Goal: Navigation & Orientation: Find specific page/section

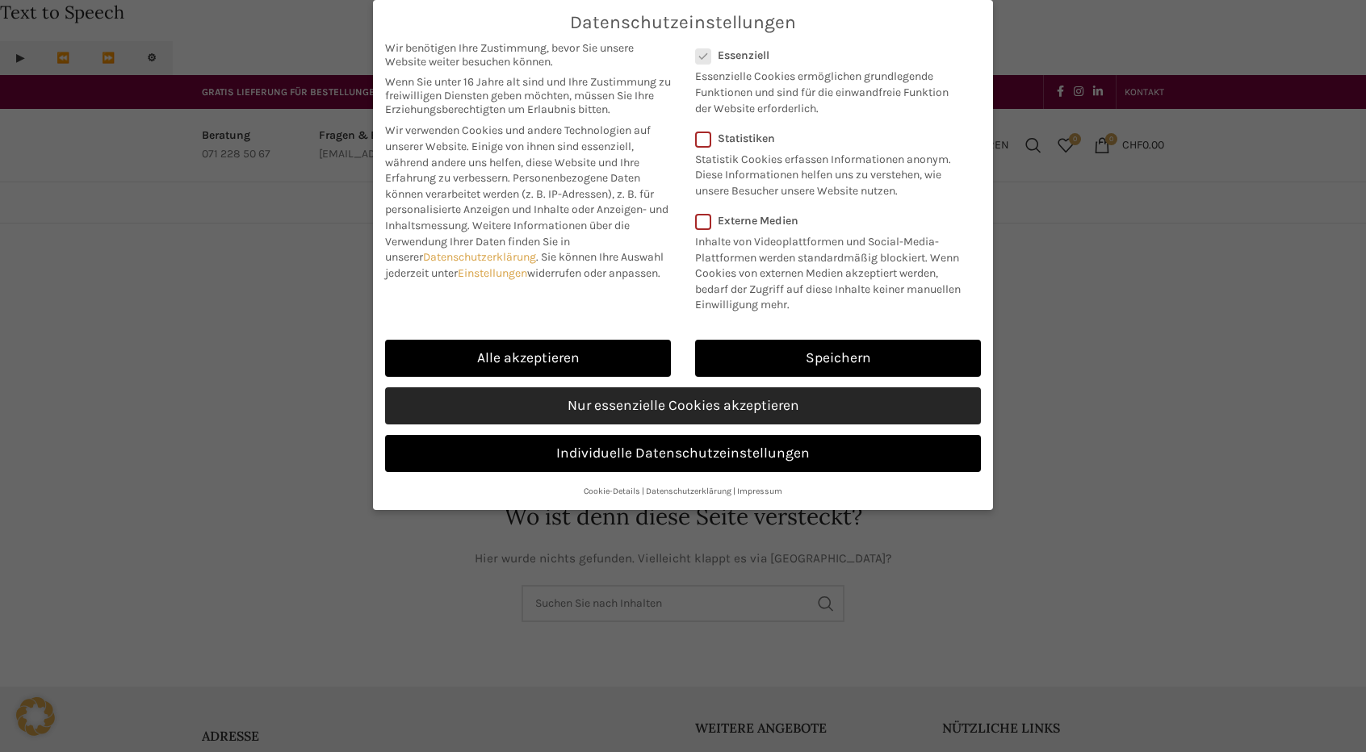
click at [599, 391] on link "Nur essenzielle Cookies akzeptieren" at bounding box center [683, 405] width 596 height 37
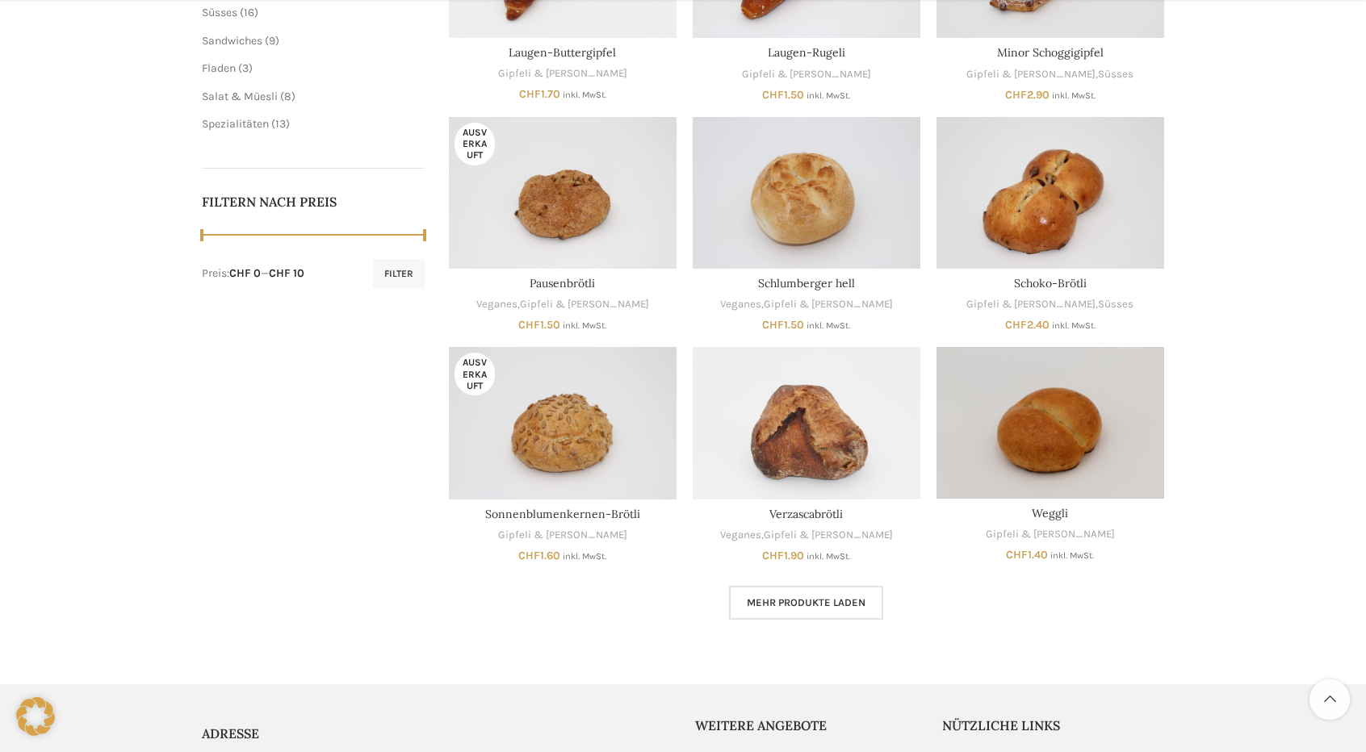
scroll to position [726, 0]
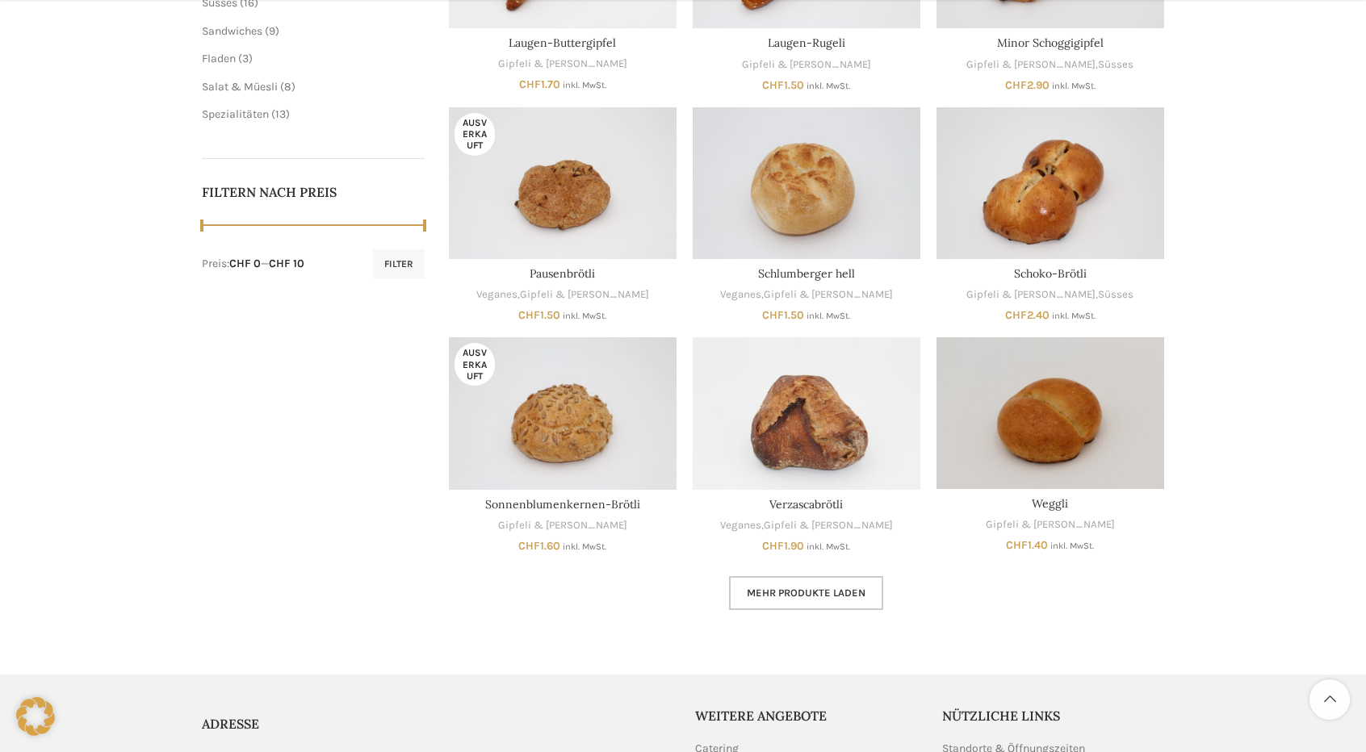
click at [772, 587] on span "Mehr Produkte laden" at bounding box center [806, 593] width 119 height 13
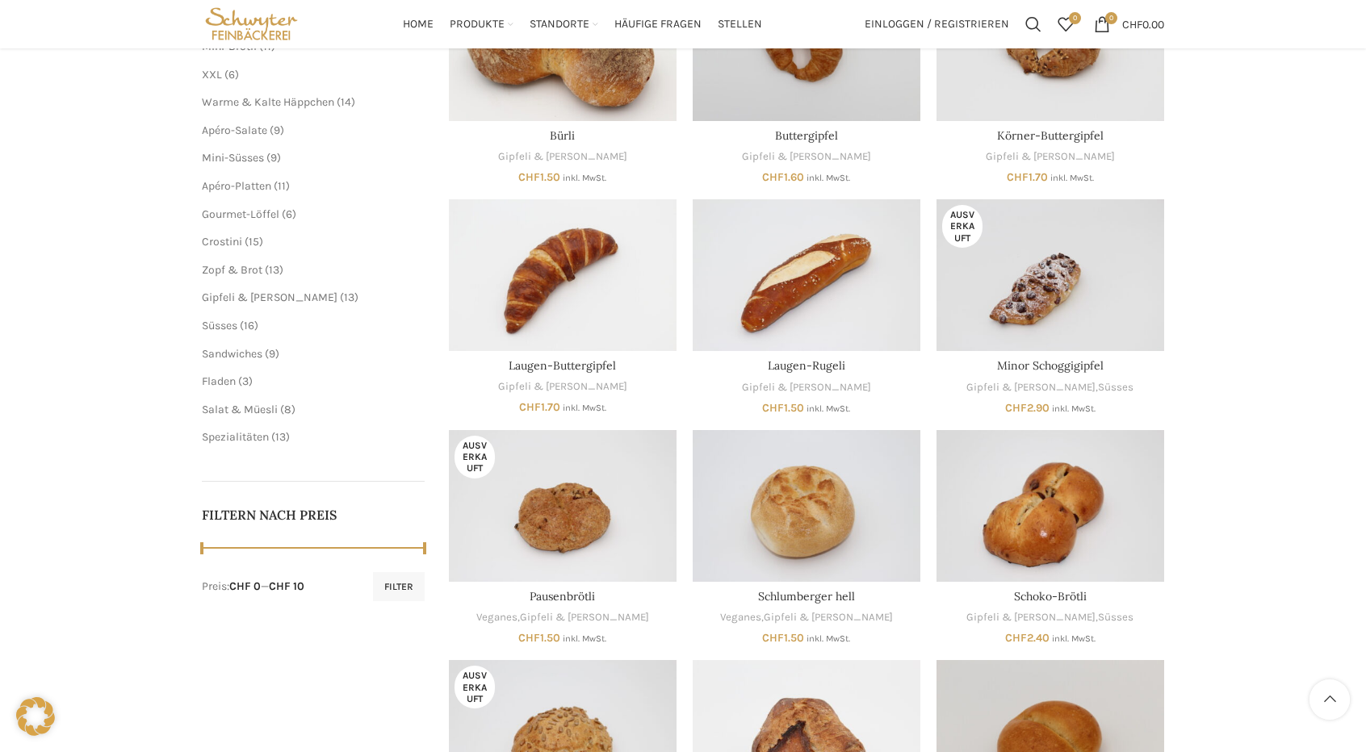
scroll to position [81, 0]
